Goal: Navigation & Orientation: Find specific page/section

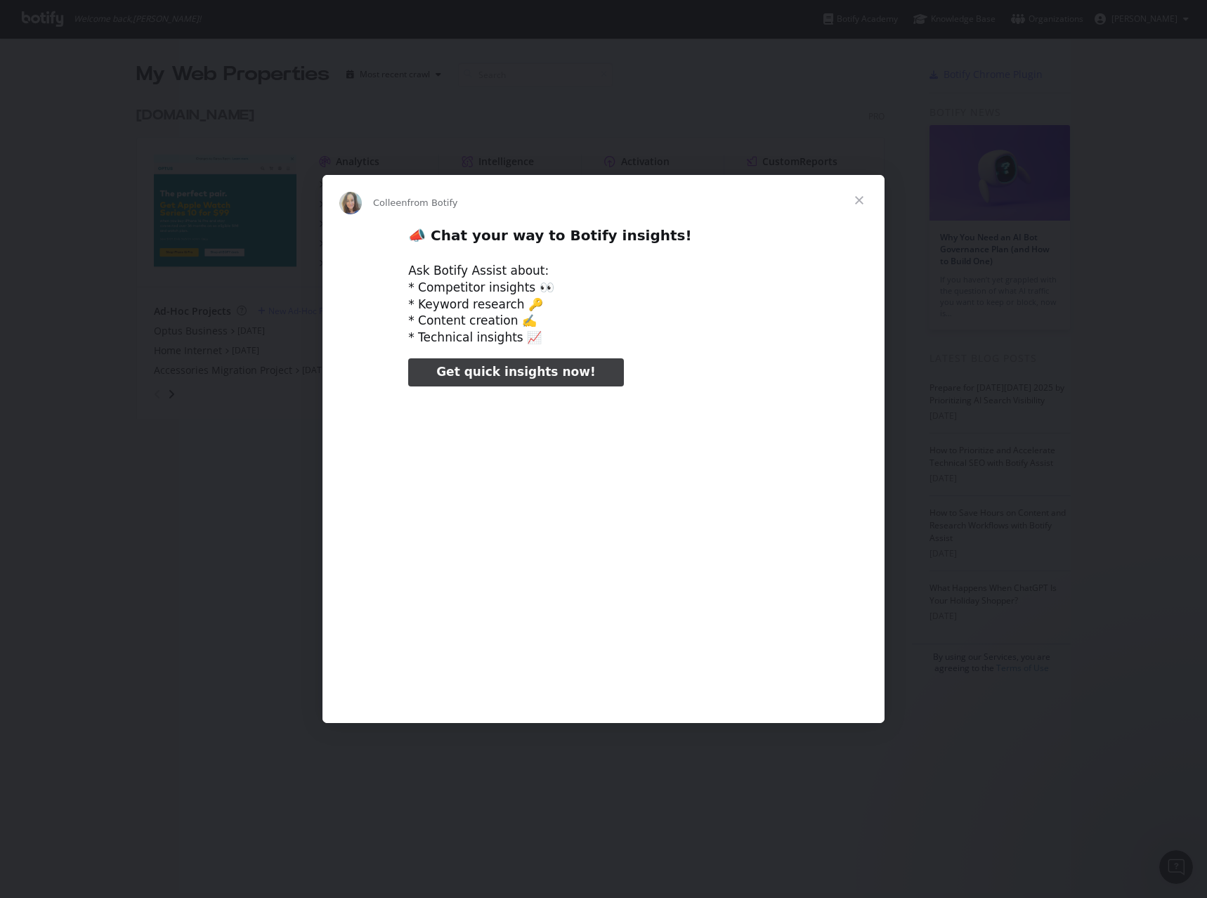
type input "158165"
click at [859, 193] on span "Close" at bounding box center [859, 200] width 51 height 51
